Goal: Check status: Check status

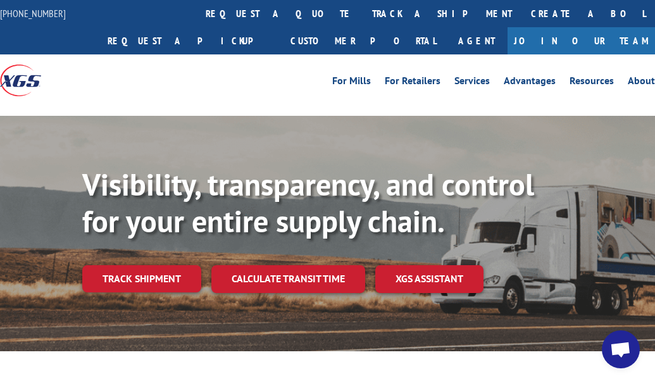
click at [154, 280] on link "Track shipment" at bounding box center [141, 278] width 119 height 27
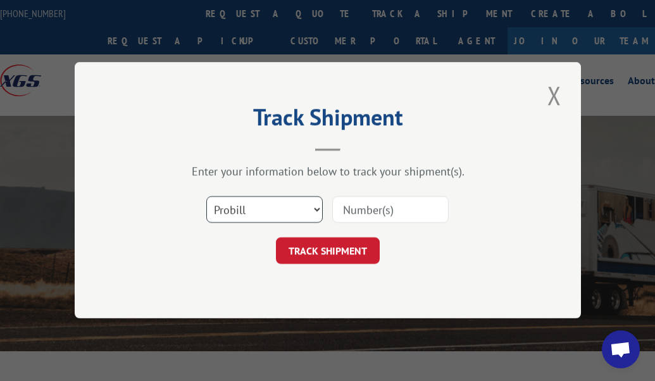
click at [247, 213] on select "Select category... Probill BOL PO" at bounding box center [264, 210] width 116 height 27
drag, startPoint x: 250, startPoint y: 211, endPoint x: 151, endPoint y: 205, distance: 99.5
click at [151, 205] on div "Select category... Probill BOL PO" at bounding box center [328, 210] width 380 height 42
click at [318, 209] on select "Select category... Probill BOL PO" at bounding box center [264, 210] width 116 height 27
click at [358, 213] on input at bounding box center [390, 210] width 116 height 27
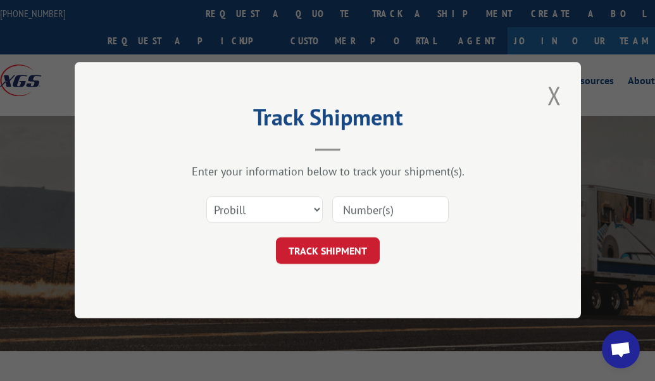
paste input "883414592824"
type input "883414592824"
click at [342, 253] on button "TRACK SHIPMENT" at bounding box center [328, 251] width 104 height 27
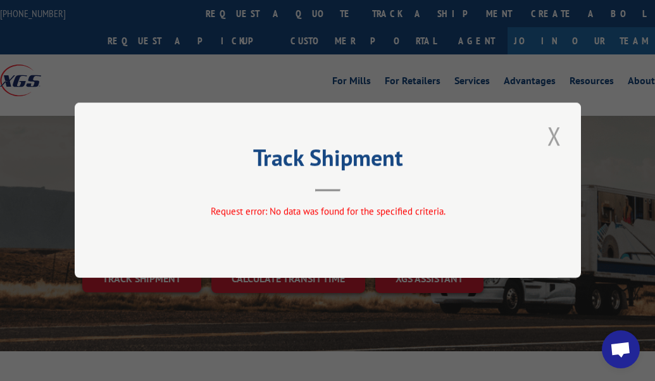
click at [559, 134] on button "Close modal" at bounding box center [555, 135] width 22 height 35
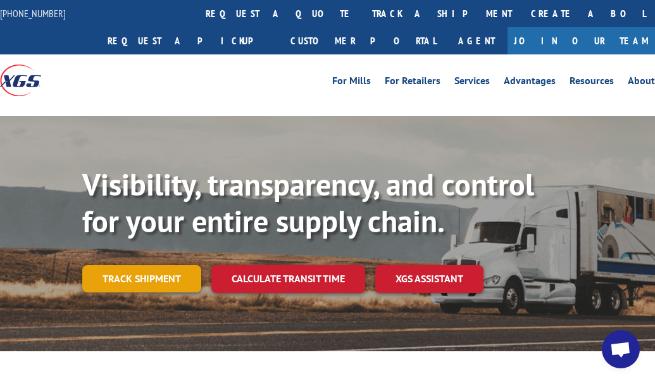
click at [149, 276] on link "Track shipment" at bounding box center [141, 278] width 119 height 27
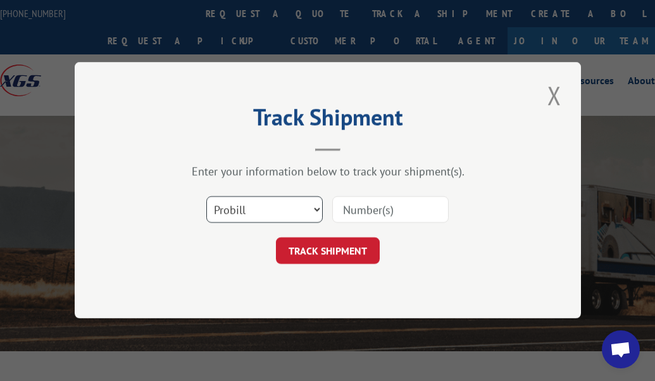
click at [315, 207] on select "Select category... Probill BOL PO" at bounding box center [264, 210] width 116 height 27
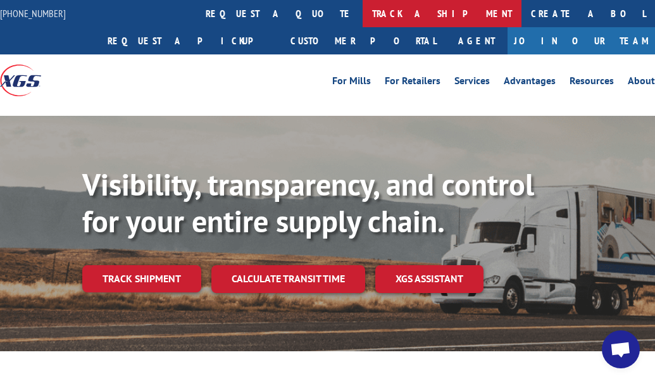
click at [363, 16] on link "track a shipment" at bounding box center [442, 13] width 159 height 27
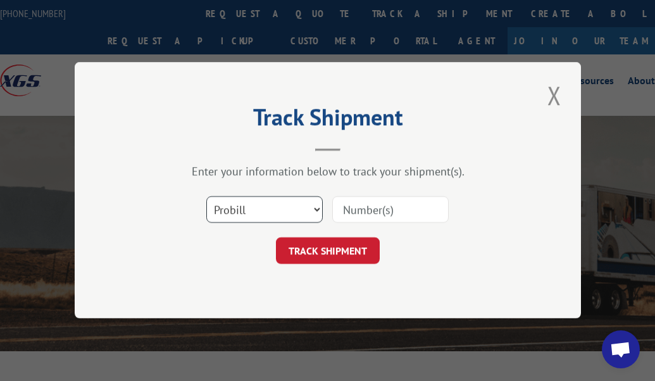
click at [313, 208] on select "Select category... Probill BOL PO" at bounding box center [264, 210] width 116 height 27
click at [556, 95] on button "Close modal" at bounding box center [555, 95] width 22 height 35
